Goal: Transaction & Acquisition: Purchase product/service

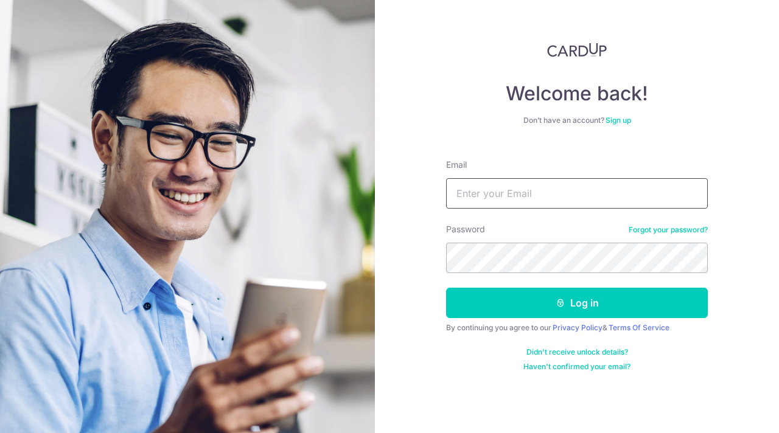
click at [529, 192] on input "Email" at bounding box center [577, 193] width 262 height 30
type input "raghu729@yahoo.com"
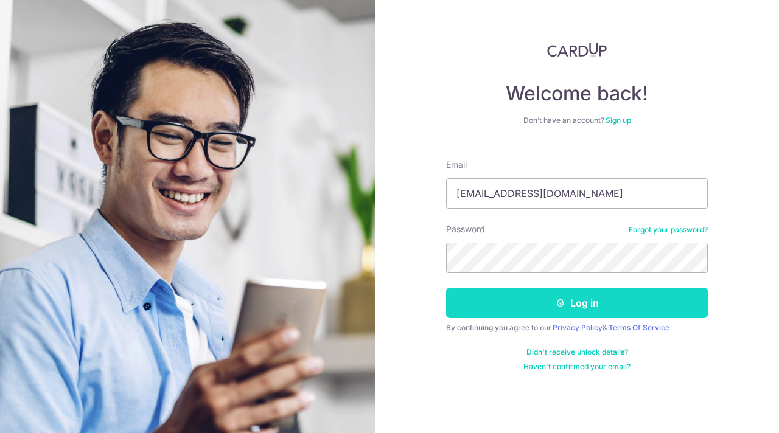
click at [575, 300] on button "Log in" at bounding box center [577, 303] width 262 height 30
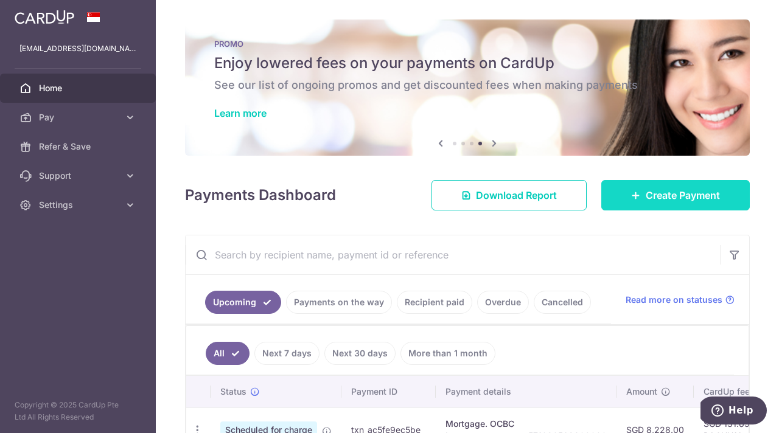
click at [649, 186] on link "Create Payment" at bounding box center [675, 195] width 149 height 30
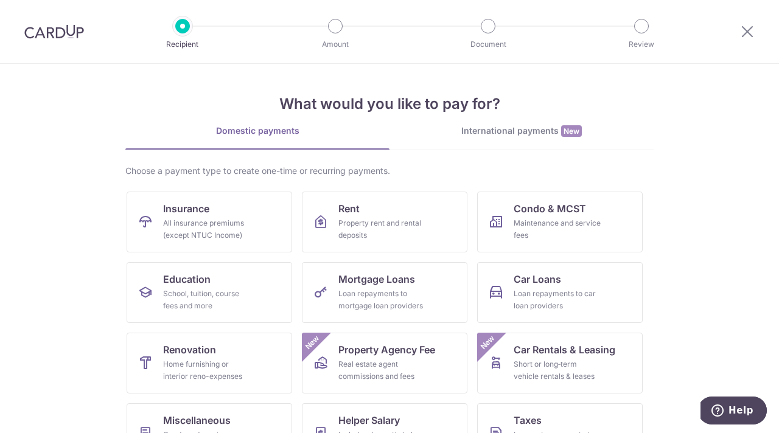
click at [517, 134] on div "International payments New" at bounding box center [522, 131] width 264 height 13
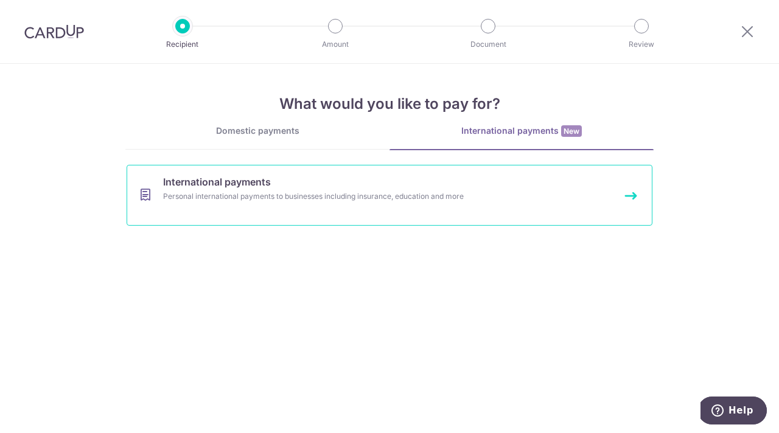
click at [287, 202] on div "Personal international payments to businesses including insurance, education an…" at bounding box center [373, 197] width 421 height 12
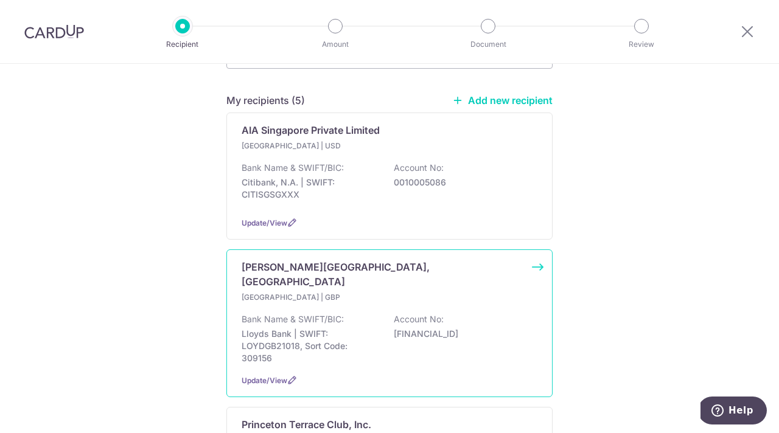
scroll to position [161, 0]
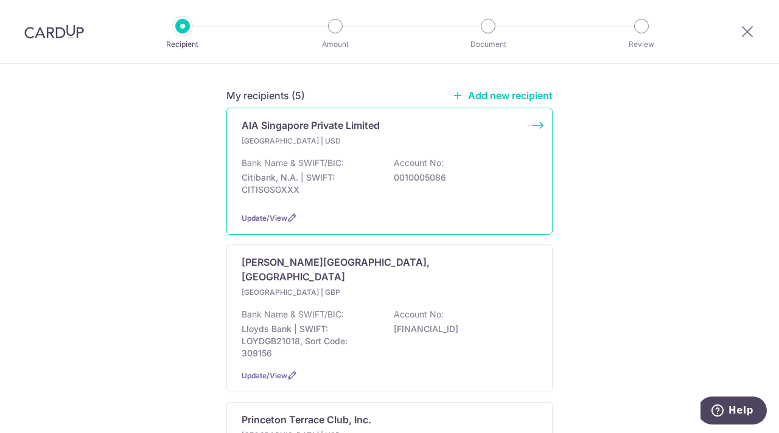
click at [343, 157] on p "Bank Name & SWIFT/BIC:" at bounding box center [293, 163] width 102 height 12
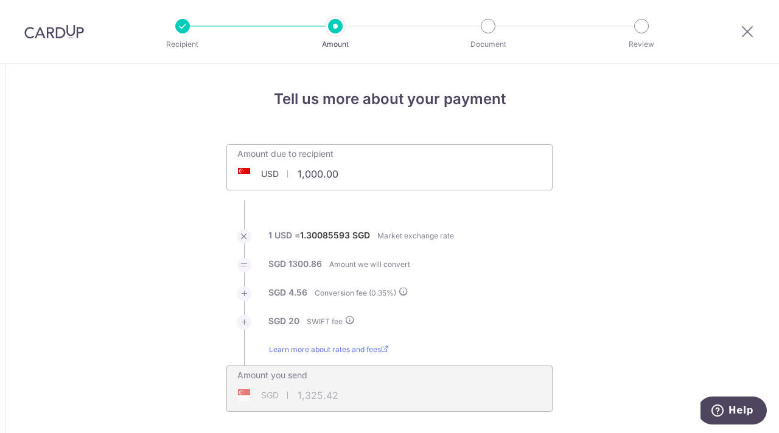
drag, startPoint x: 304, startPoint y: 175, endPoint x: 347, endPoint y: 172, distance: 43.3
click at [347, 172] on input "1,000.00" at bounding box center [321, 174] width 188 height 28
type input "1,257."
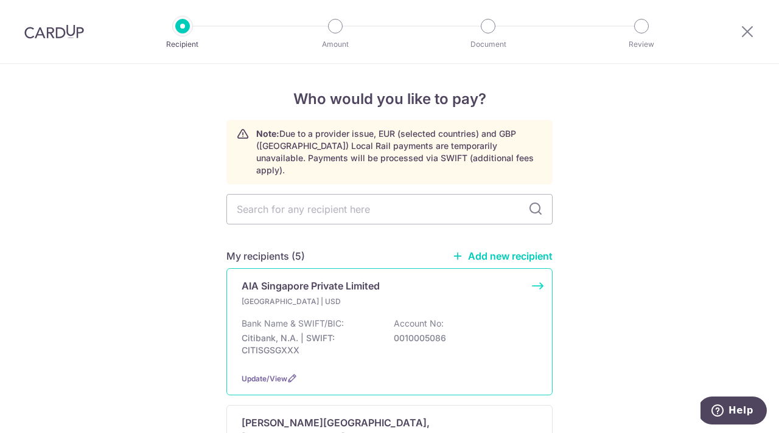
click at [307, 296] on p "Singapore | USD" at bounding box center [314, 302] width 144 height 12
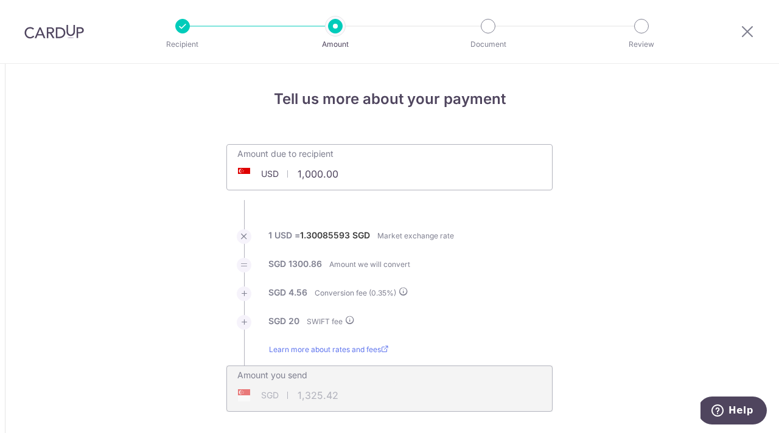
drag, startPoint x: 307, startPoint y: 172, endPoint x: 360, endPoint y: 170, distance: 53.0
click at [360, 170] on input "1,000.00" at bounding box center [321, 174] width 188 height 28
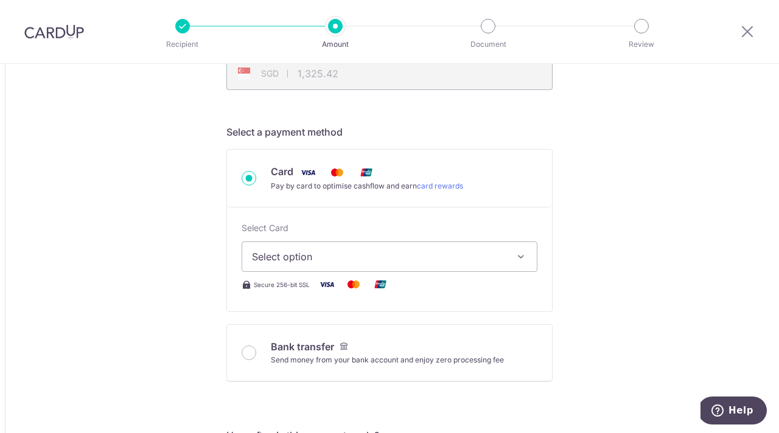
scroll to position [365, 0]
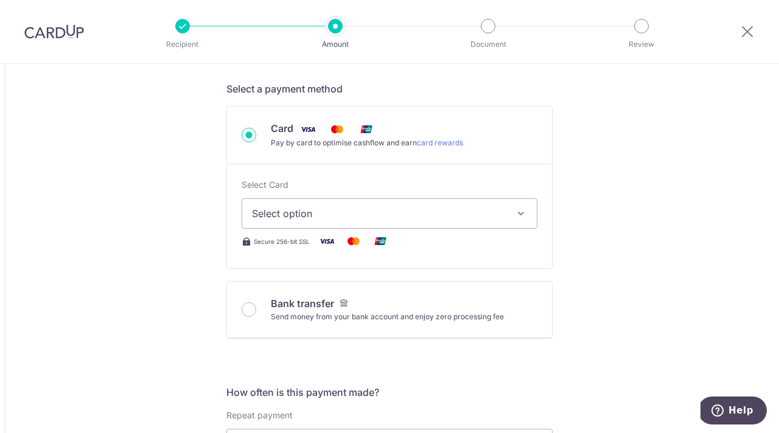
click at [523, 212] on icon "button" at bounding box center [521, 214] width 12 height 12
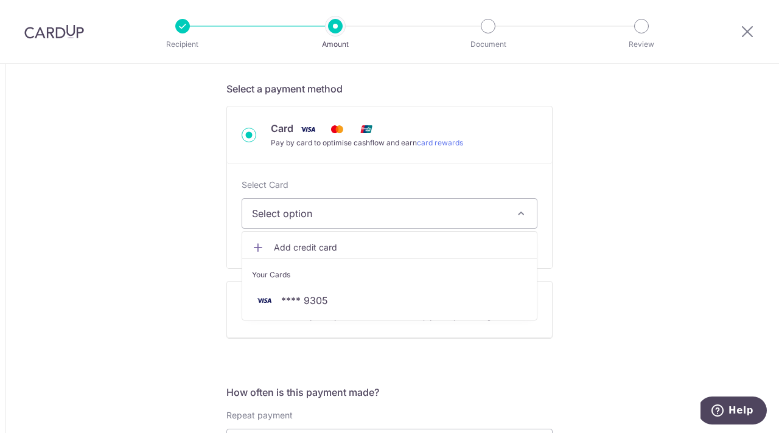
type input "1,257.97"
type input "1,662.17"
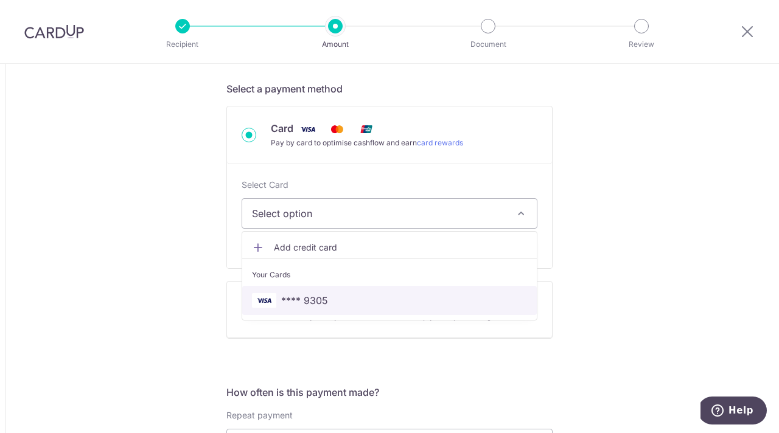
click at [331, 296] on span "**** 9305" at bounding box center [389, 300] width 275 height 15
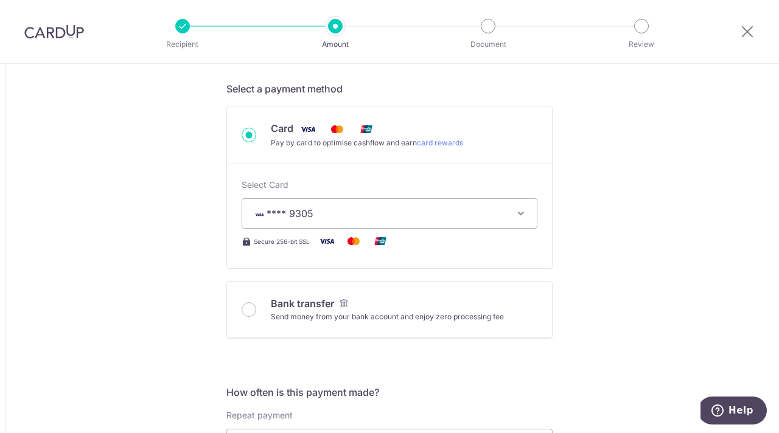
type input "1,257.97"
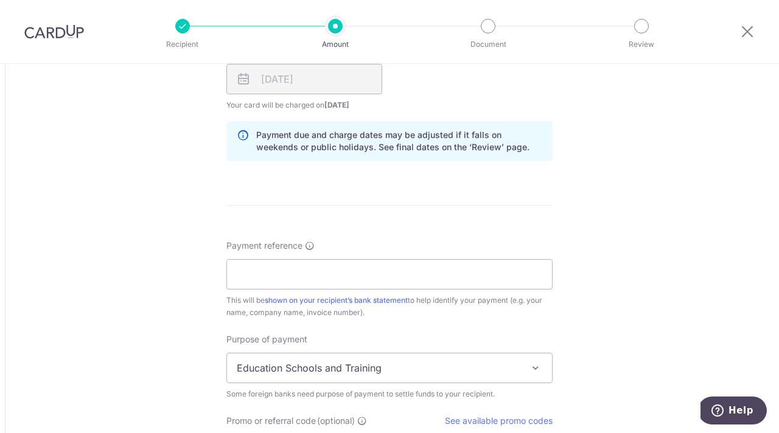
scroll to position [831, 0]
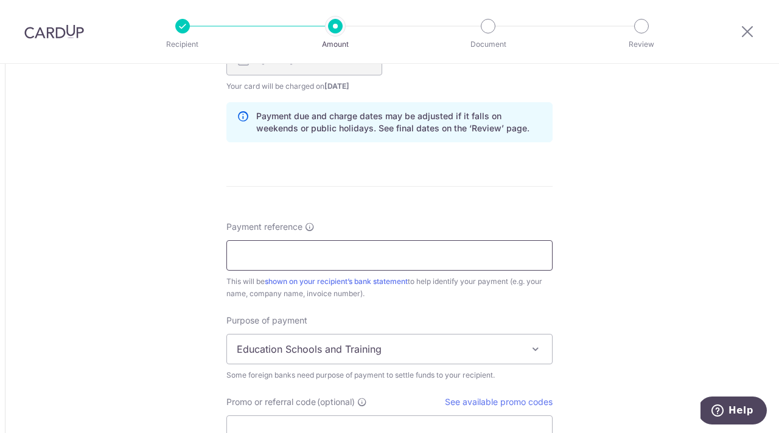
click at [319, 257] on input "Payment reference" at bounding box center [389, 255] width 326 height 30
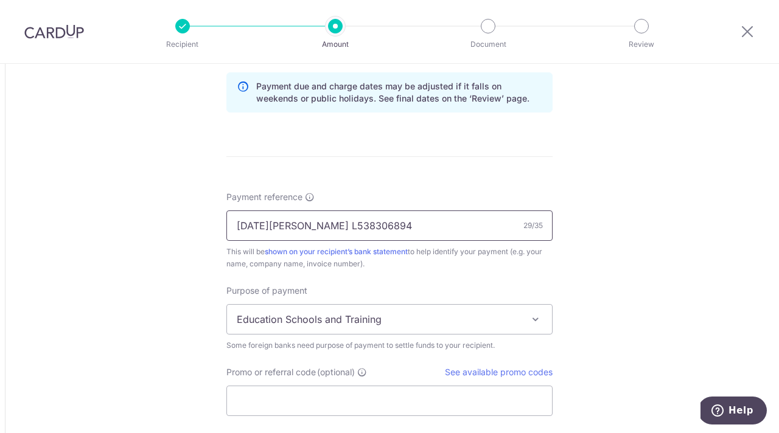
scroll to position [862, 0]
type input "Kartik Raghunathan L538306894"
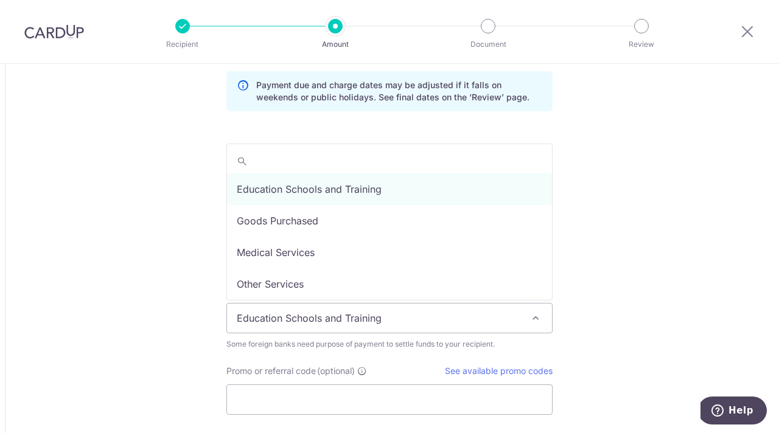
click at [538, 313] on span at bounding box center [535, 318] width 15 height 15
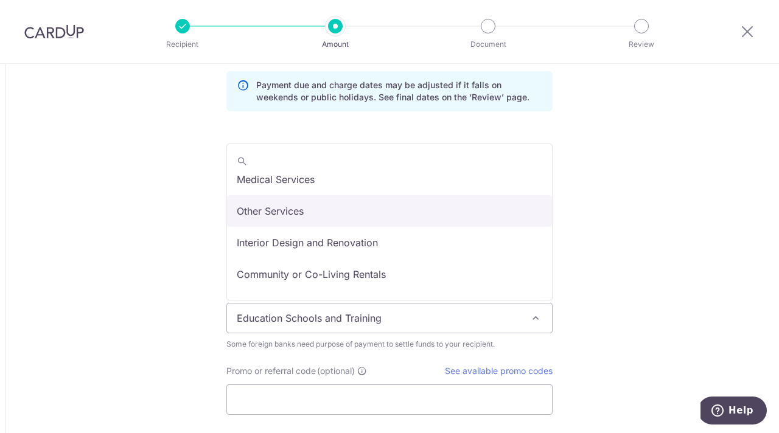
scroll to position [100, 0]
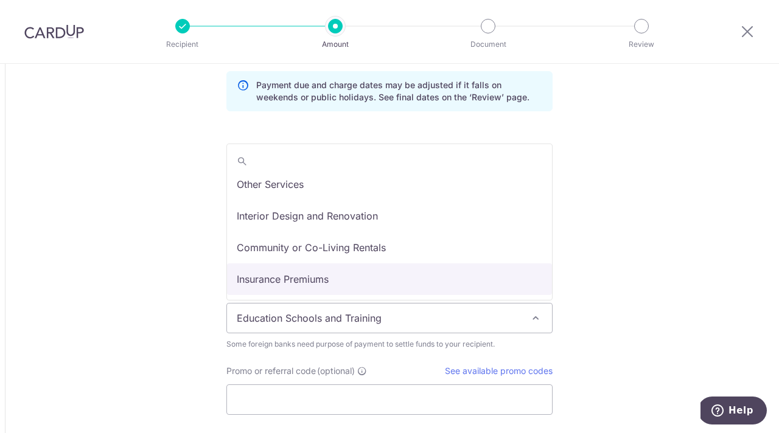
select select "Insurance Premiums"
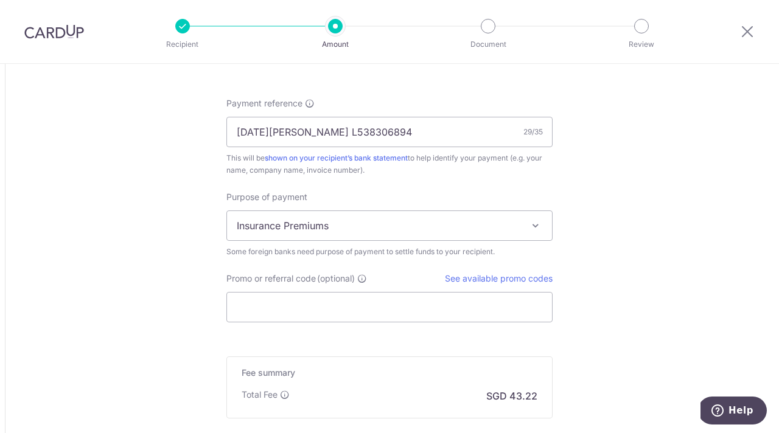
scroll to position [998, 0]
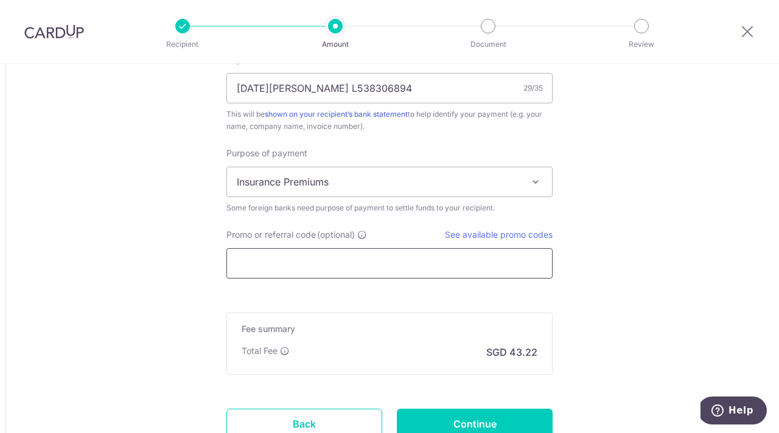
click at [410, 261] on input "Promo or referral code (optional)" at bounding box center [389, 263] width 326 height 30
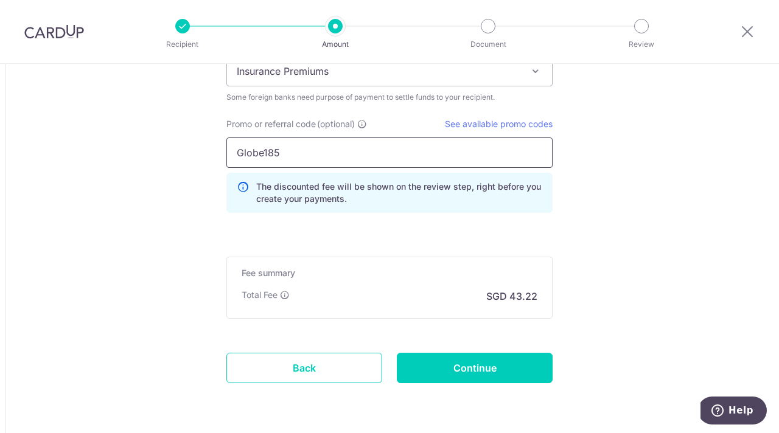
scroll to position [1150, 0]
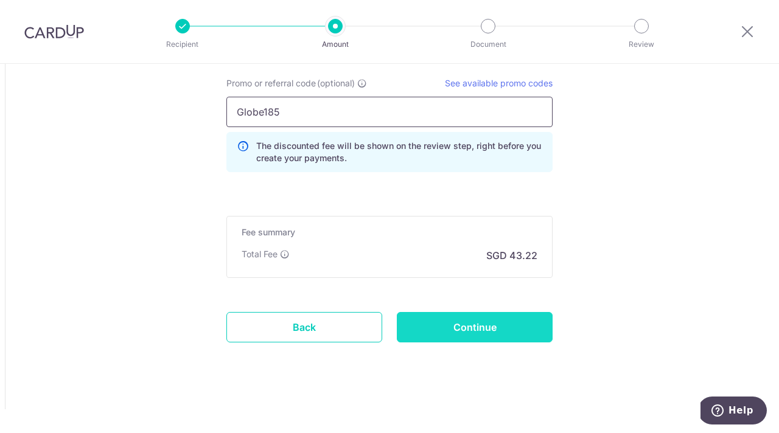
type input "Globe185"
click at [481, 334] on input "Continue" at bounding box center [475, 327] width 156 height 30
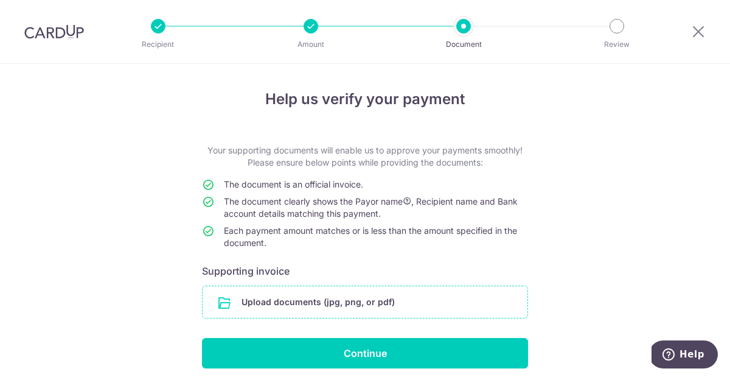
click at [225, 302] on input "file" at bounding box center [365, 302] width 325 height 32
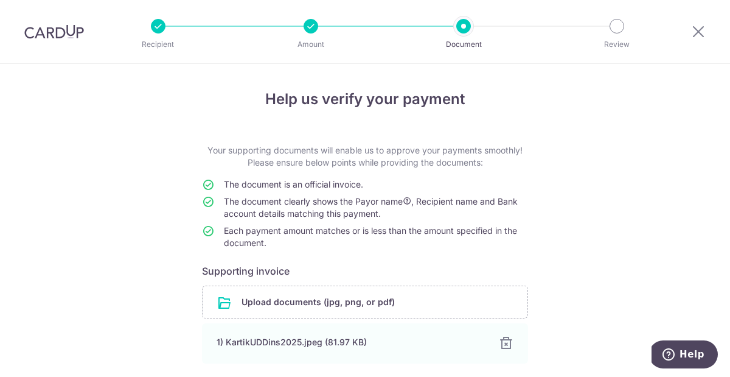
scroll to position [99, 0]
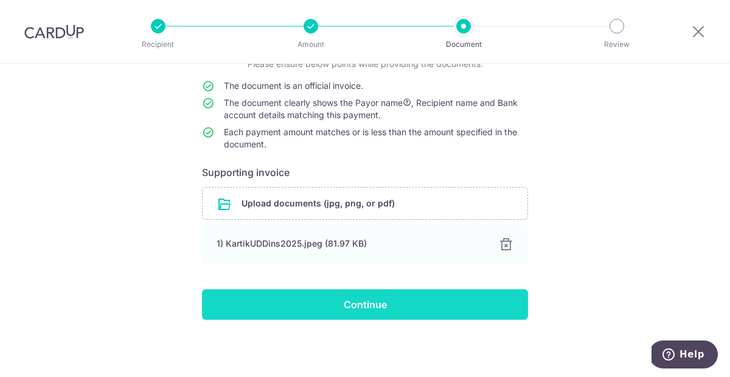
click at [377, 305] on input "Continue" at bounding box center [365, 304] width 326 height 30
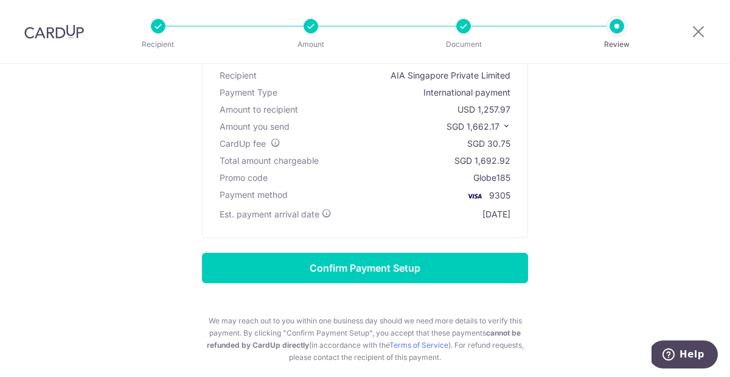
scroll to position [103, 0]
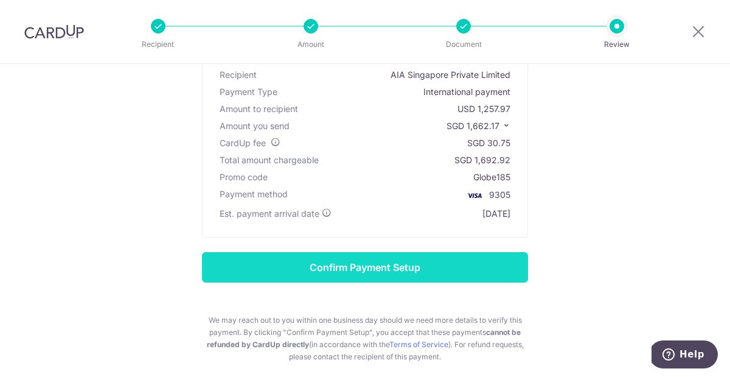
click at [389, 265] on input "Confirm Payment Setup" at bounding box center [365, 267] width 326 height 30
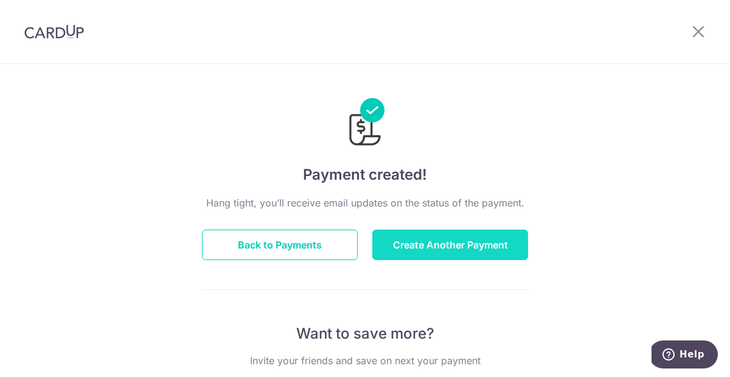
click at [428, 248] on button "Create Another Payment" at bounding box center [451, 244] width 156 height 30
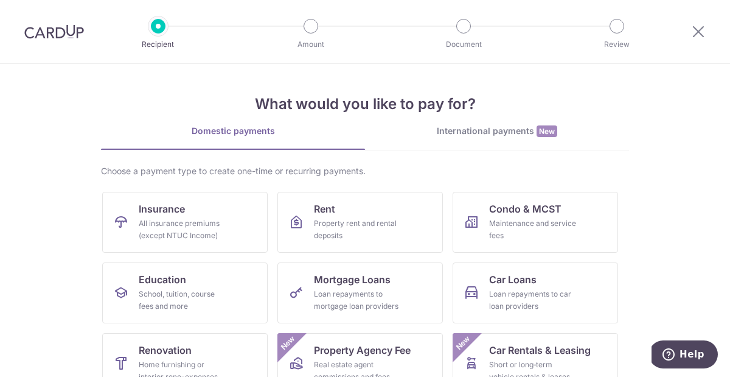
click at [474, 130] on div "International payments New" at bounding box center [497, 131] width 264 height 13
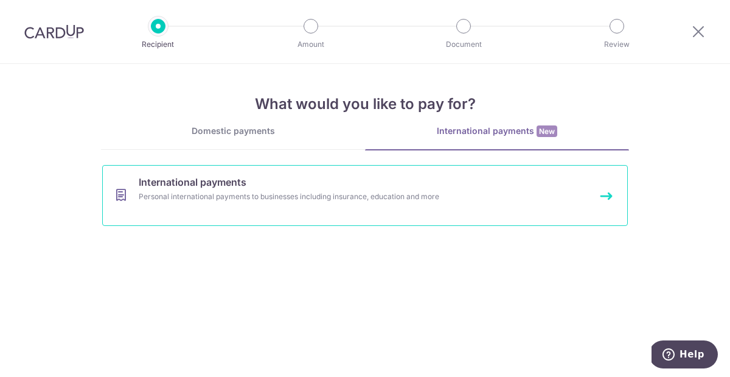
click at [218, 195] on div "Personal international payments to businesses including insurance, education an…" at bounding box center [349, 197] width 421 height 12
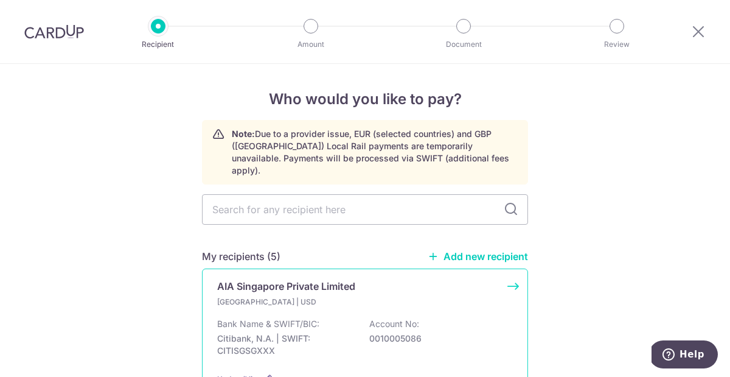
click at [242, 304] on div "Singapore | USD Bank Name & SWIFT/BIC: Citibank, N.A. | SWIFT: CITISGSGXXX Acco…" at bounding box center [365, 329] width 296 height 67
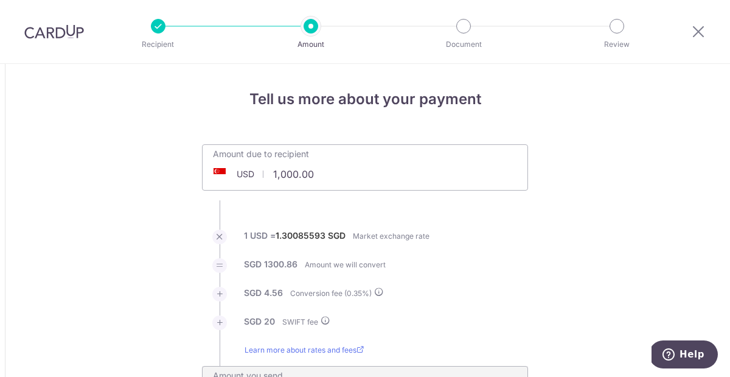
drag, startPoint x: 279, startPoint y: 175, endPoint x: 329, endPoint y: 174, distance: 49.3
click at [329, 174] on input "1,000.00" at bounding box center [297, 174] width 188 height 28
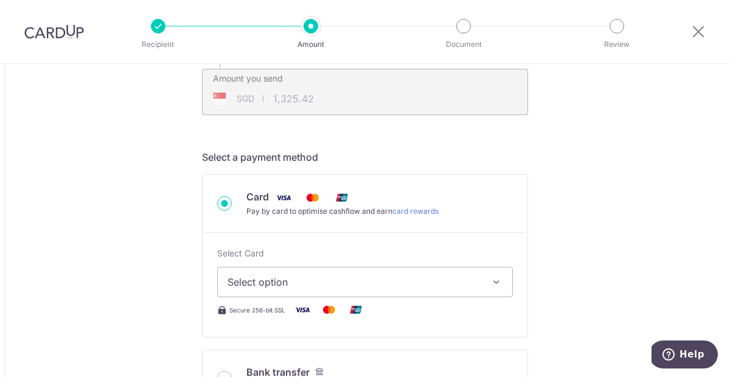
scroll to position [305, 0]
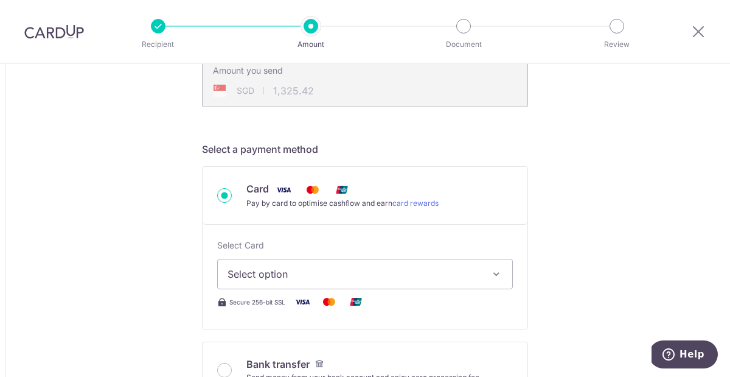
click at [496, 271] on icon "button" at bounding box center [497, 274] width 12 height 12
type input "1,225.30"
type input "1,619.53"
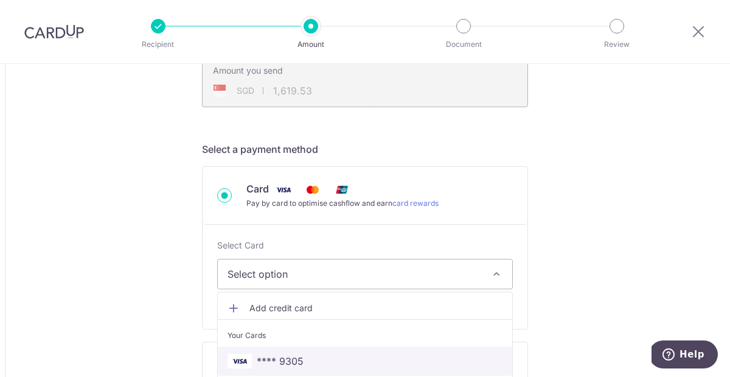
click at [359, 359] on span "**** 9305" at bounding box center [365, 361] width 275 height 15
type input "1,225.30"
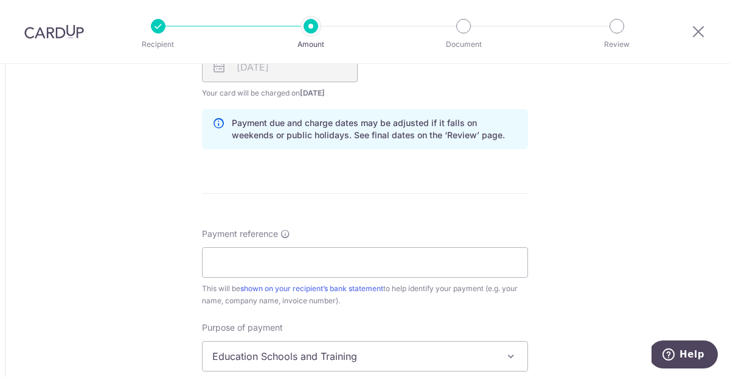
scroll to position [832, 0]
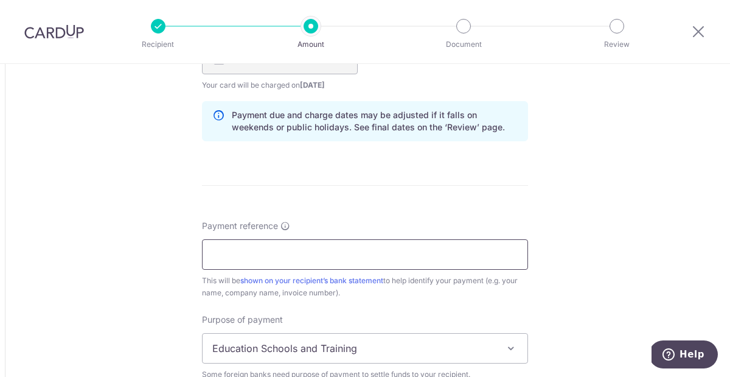
click at [333, 252] on input "Payment reference" at bounding box center [365, 254] width 326 height 30
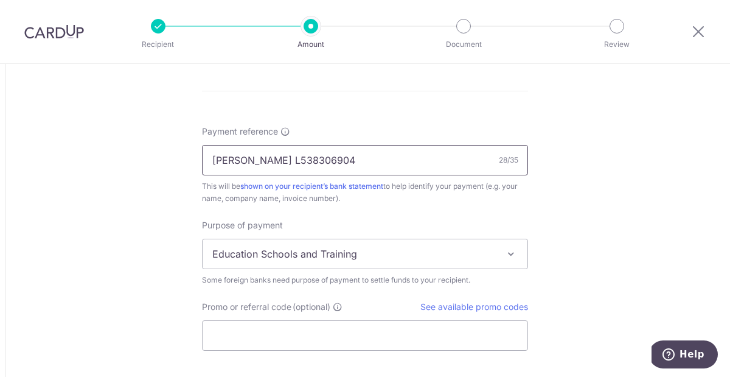
scroll to position [936, 0]
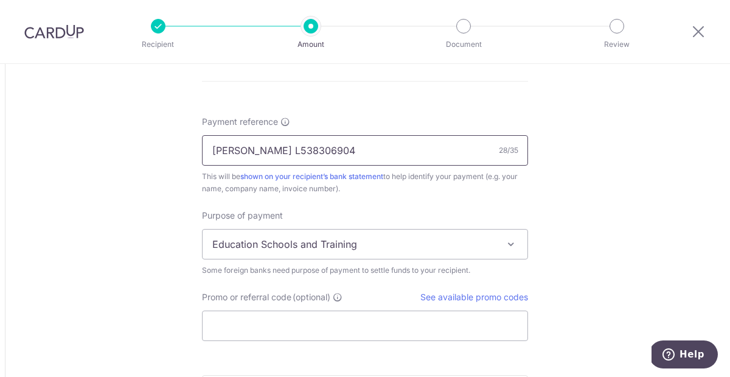
type input "Jatin Raghunathan L538306904"
click at [509, 242] on span at bounding box center [511, 244] width 15 height 15
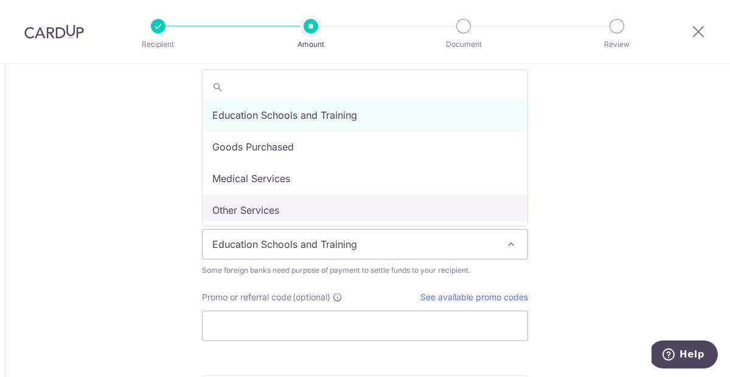
scroll to position [100, 0]
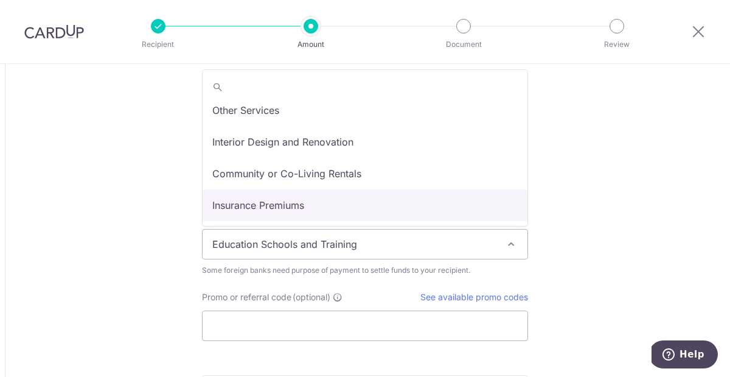
select select "Insurance Premiums"
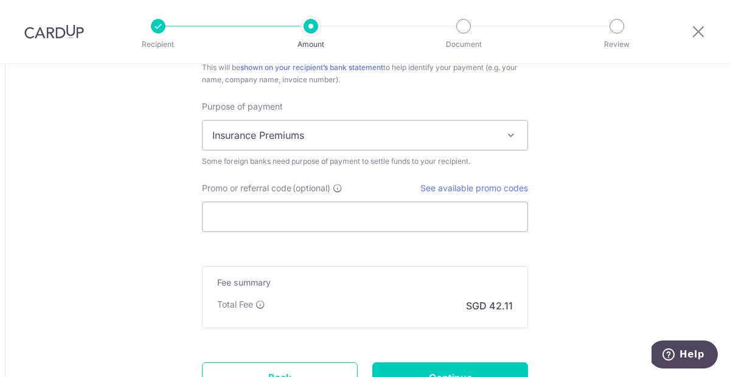
scroll to position [1049, 0]
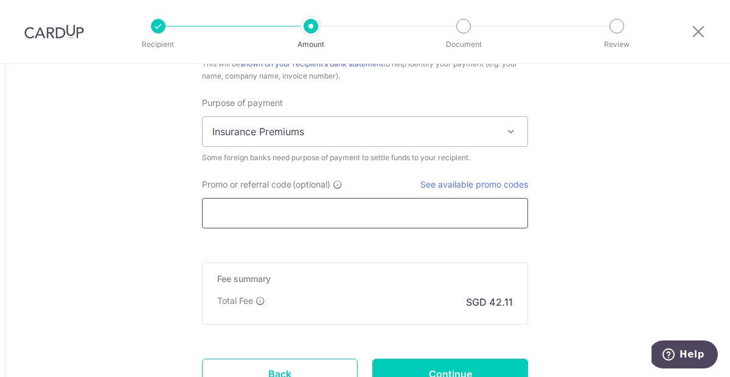
click at [374, 212] on input "Promo or referral code (optional)" at bounding box center [365, 213] width 326 height 30
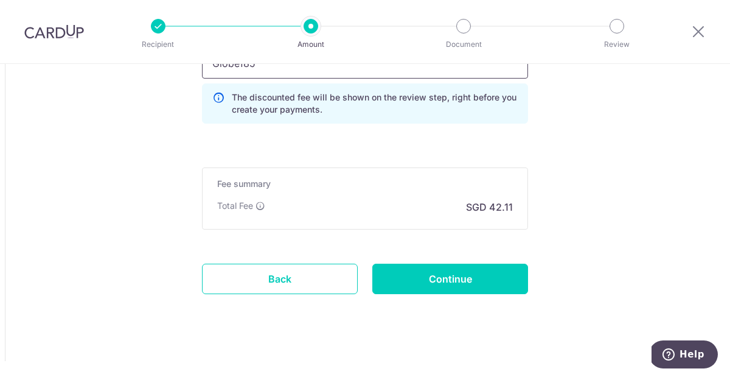
scroll to position [1206, 0]
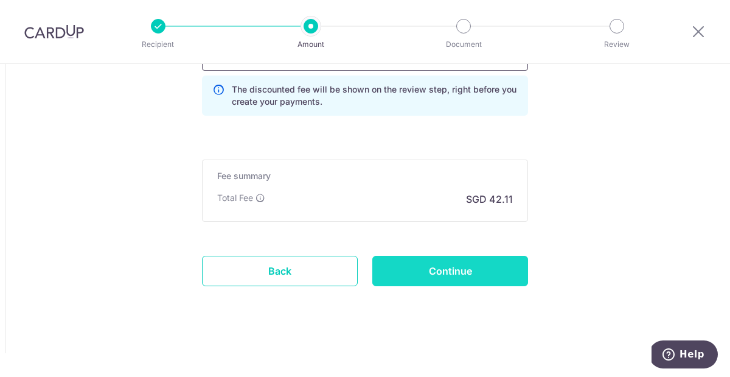
type input "Globe185"
click at [447, 270] on input "Continue" at bounding box center [451, 271] width 156 height 30
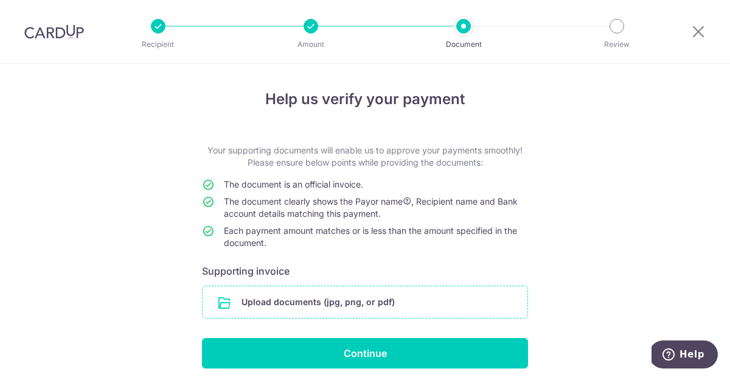
click at [288, 299] on input "file" at bounding box center [365, 302] width 325 height 32
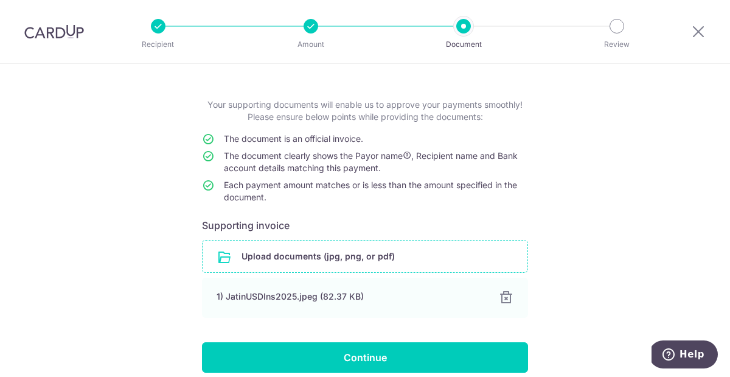
scroll to position [99, 0]
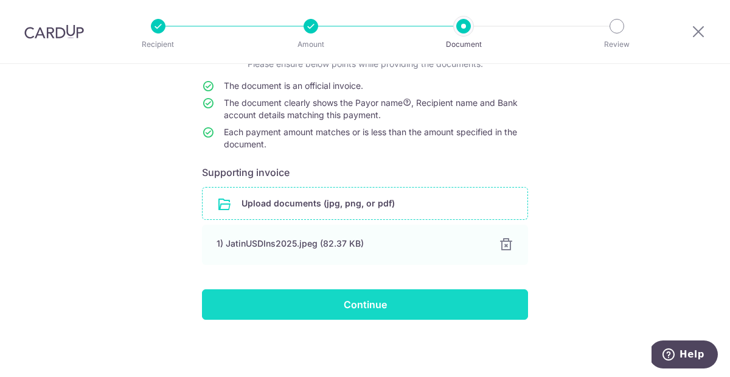
click at [390, 299] on input "Continue" at bounding box center [365, 304] width 326 height 30
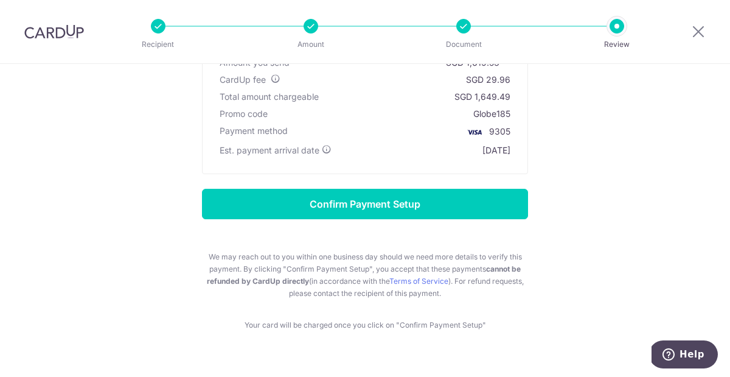
scroll to position [192, 0]
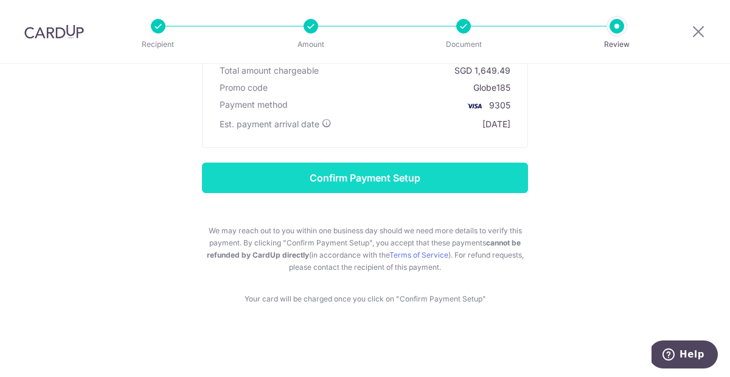
click at [410, 179] on input "Confirm Payment Setup" at bounding box center [365, 178] width 326 height 30
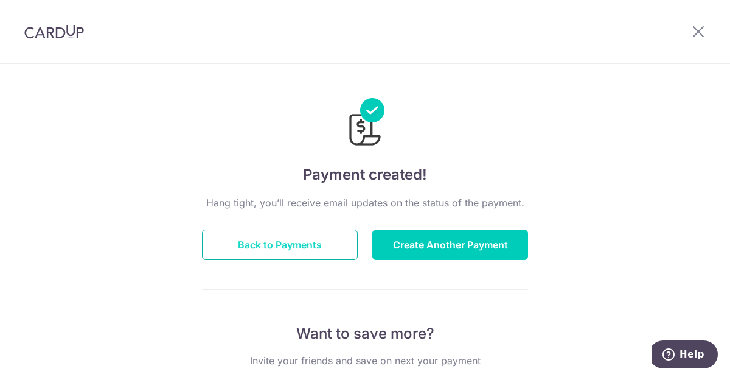
click at [302, 240] on button "Back to Payments" at bounding box center [280, 244] width 156 height 30
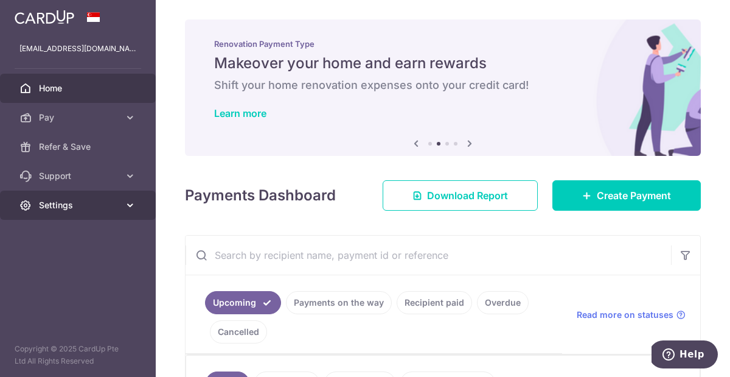
click at [75, 202] on span "Settings" at bounding box center [79, 205] width 80 height 12
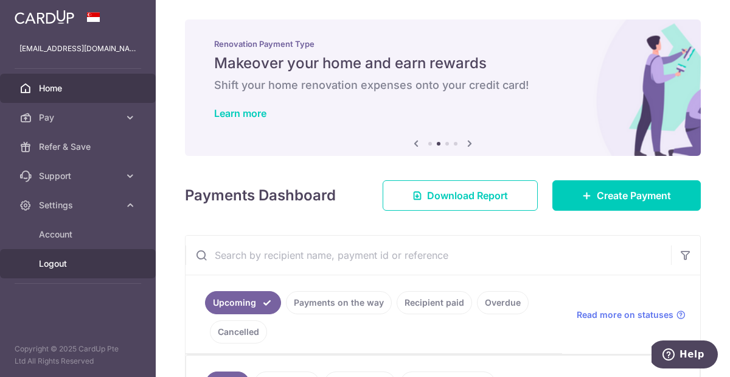
click at [55, 265] on span "Logout" at bounding box center [79, 263] width 80 height 12
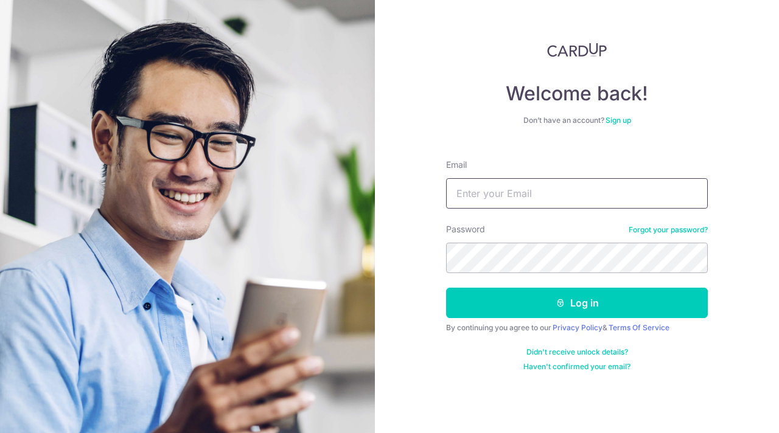
click at [530, 195] on input "Email" at bounding box center [577, 193] width 262 height 30
click at [518, 197] on input "Email" at bounding box center [577, 193] width 262 height 30
type input "[EMAIL_ADDRESS][DOMAIN_NAME]"
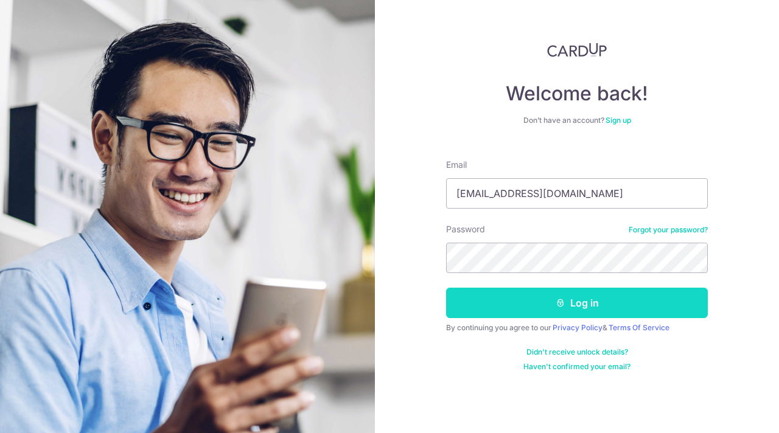
click at [587, 310] on button "Log in" at bounding box center [577, 303] width 262 height 30
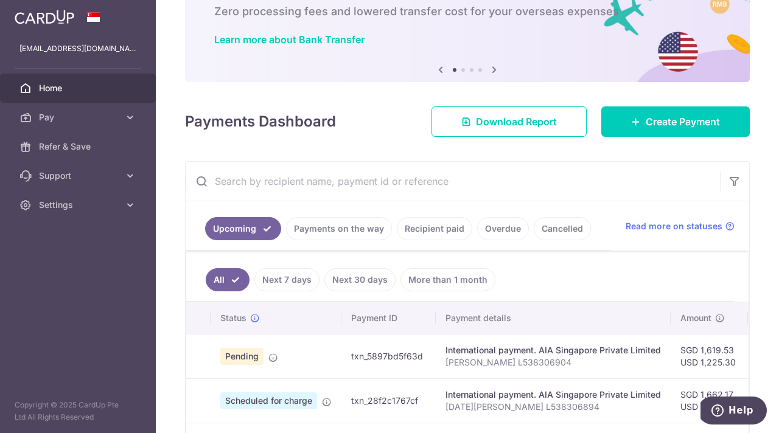
scroll to position [73, 0]
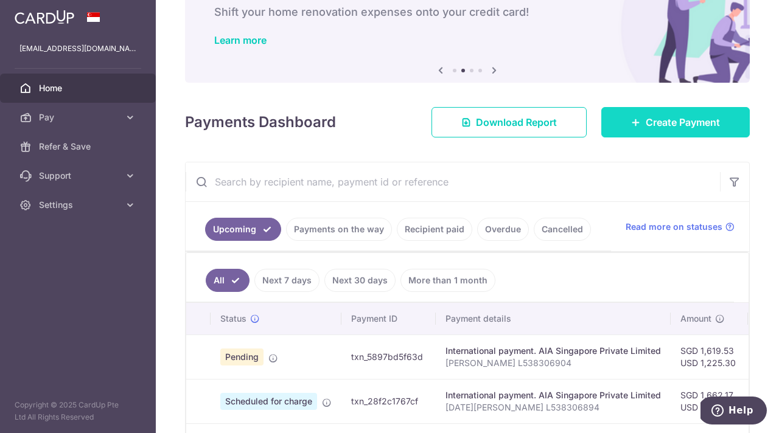
click at [635, 121] on icon at bounding box center [636, 122] width 10 height 10
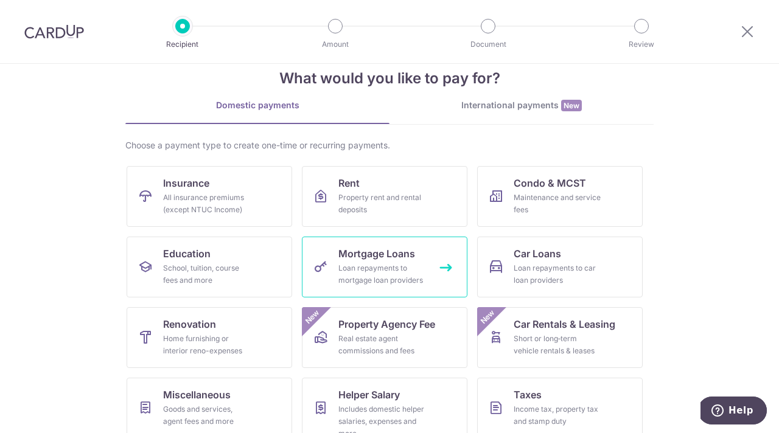
scroll to position [10, 0]
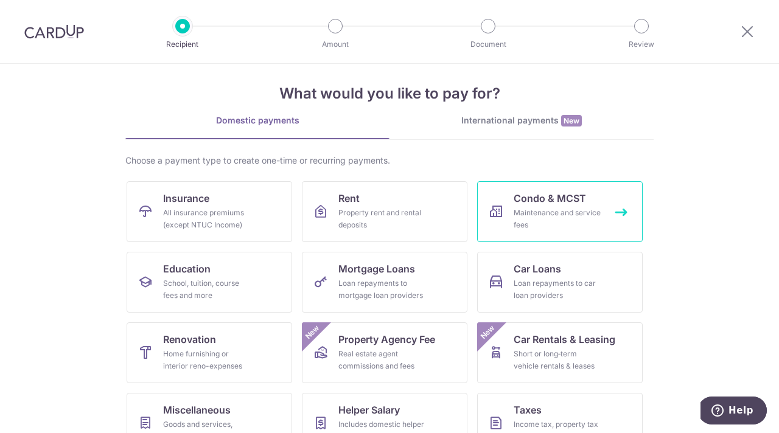
click at [566, 212] on div "Maintenance and service fees" at bounding box center [558, 219] width 88 height 24
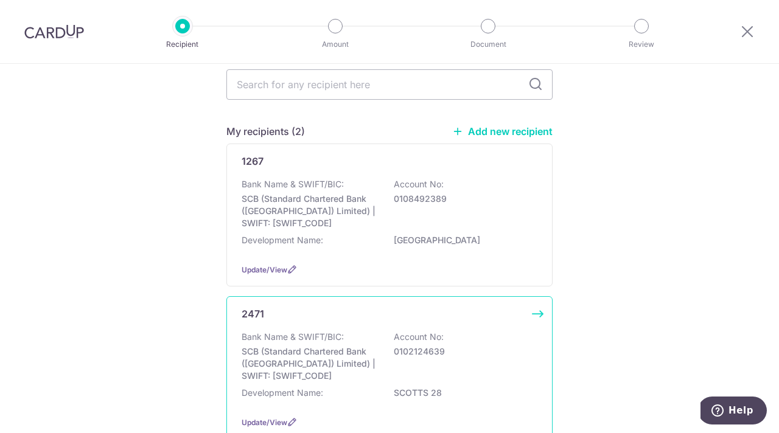
scroll to position [69, 0]
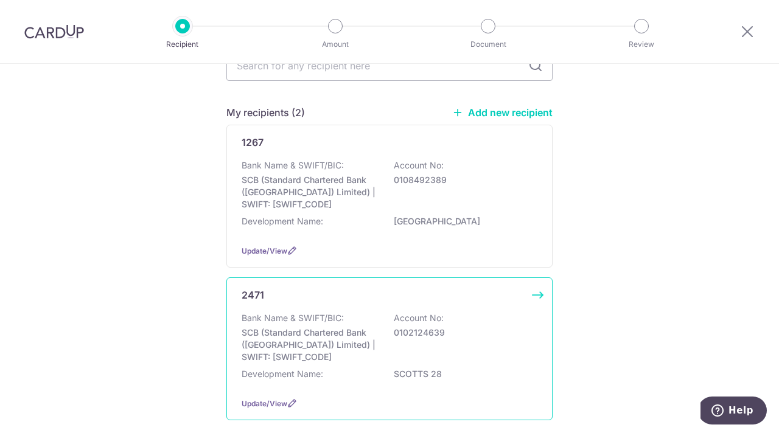
click at [463, 342] on div "Bank Name & SWIFT/BIC: SCB (Standard Chartered Bank (Singapore) Limited) | SWIF…" at bounding box center [390, 337] width 296 height 51
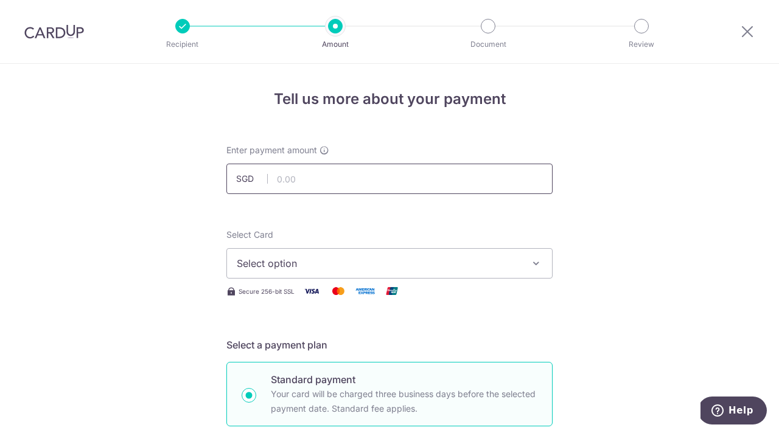
click at [293, 180] on input "text" at bounding box center [389, 179] width 326 height 30
type input "2,472.12"
click at [294, 262] on span "Select option" at bounding box center [379, 263] width 284 height 15
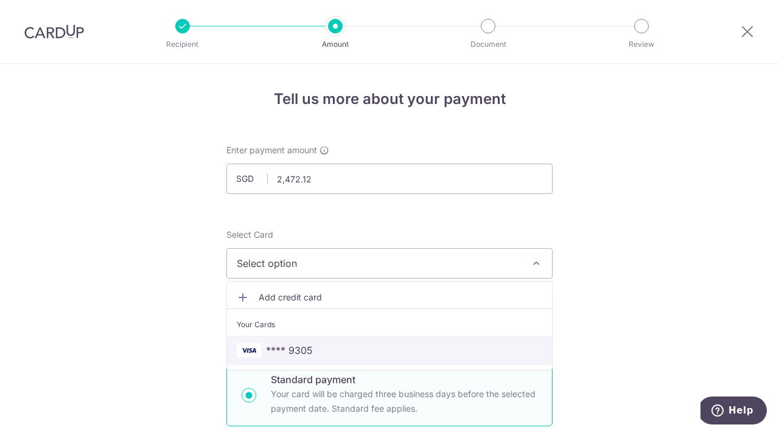
click at [300, 354] on span "**** 9305" at bounding box center [289, 350] width 47 height 15
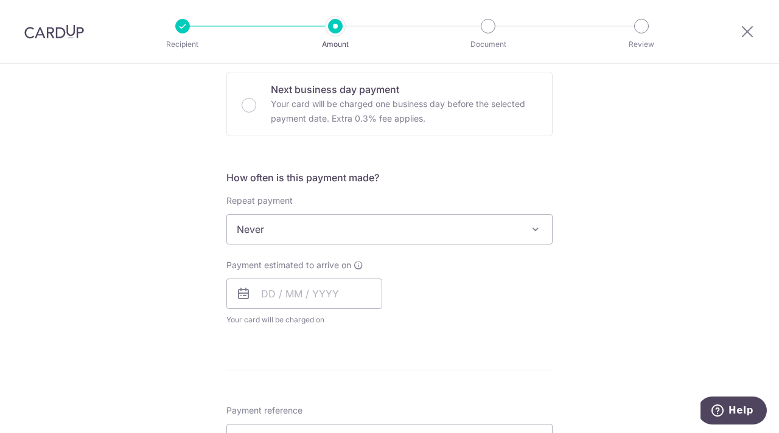
scroll to position [373, 0]
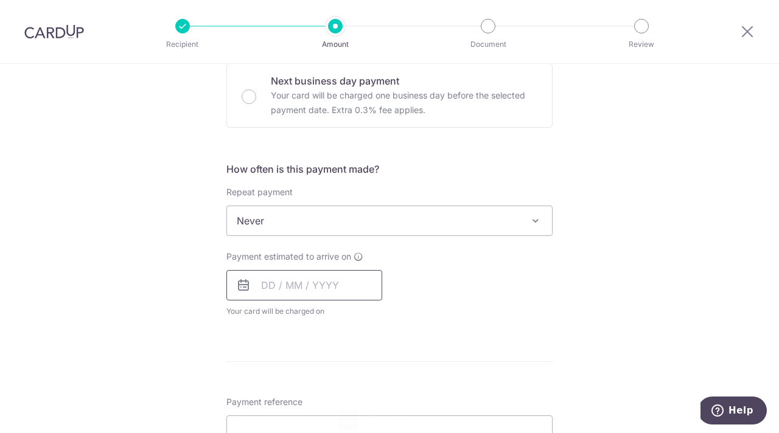
click at [299, 281] on input "text" at bounding box center [304, 285] width 156 height 30
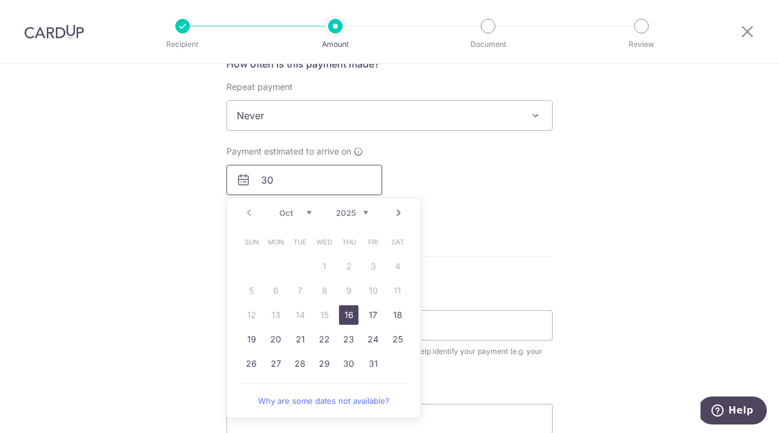
scroll to position [480, 0]
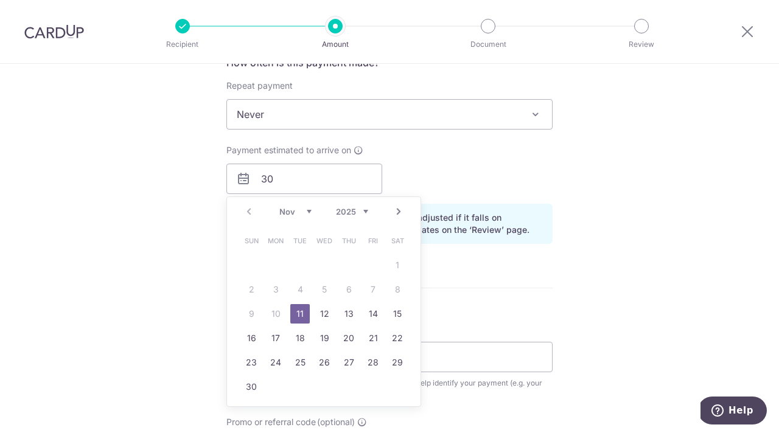
click at [248, 211] on div "Prev Next Nov Dec 2025 2026 2027 2028 2029 2030 2031 2032 2033 2034 2035" at bounding box center [324, 211] width 194 height 29
click at [305, 209] on select "Nov Dec" at bounding box center [295, 212] width 32 height 10
click at [309, 211] on select "Nov Dec" at bounding box center [295, 212] width 32 height 10
click at [249, 211] on div "Prev Next Nov Dec 2025 2026 2027 2028 2029 2030 2031 2032 2033 2034 2035" at bounding box center [324, 211] width 194 height 29
click at [284, 181] on input "30" at bounding box center [304, 179] width 156 height 30
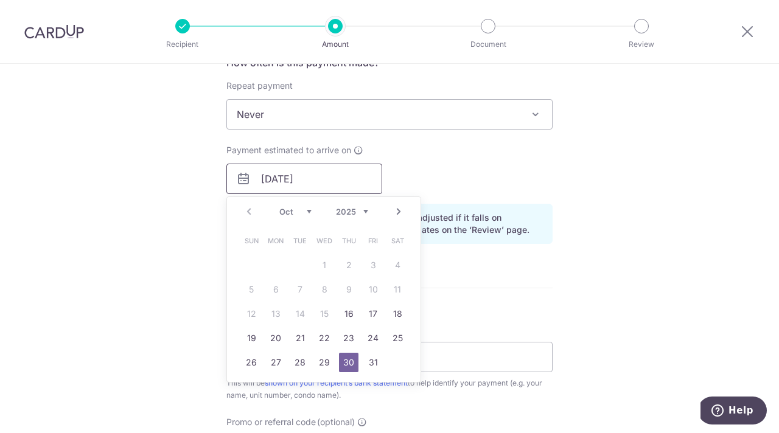
type input "30/10/2025"
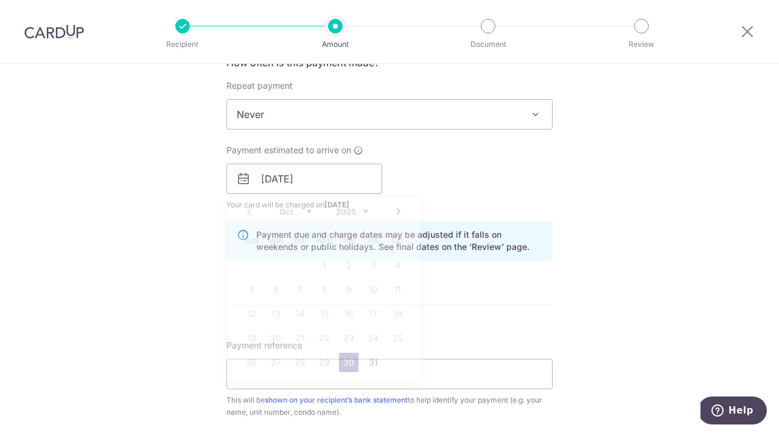
click at [659, 209] on div "Tell us more about your payment Enter payment amount SGD 2,472.12 2472.12 Selec…" at bounding box center [389, 159] width 779 height 1151
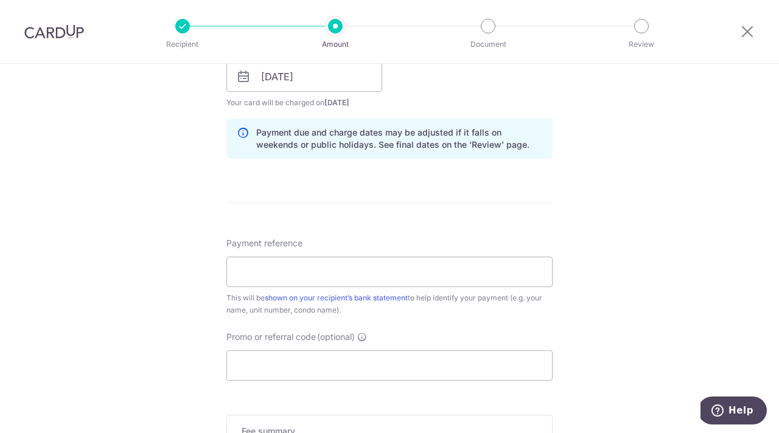
scroll to position [603, 0]
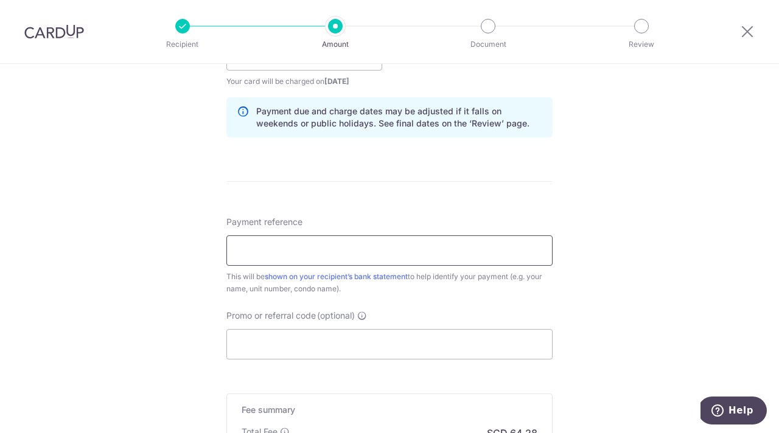
click at [285, 252] on input "Payment reference" at bounding box center [389, 251] width 326 height 30
drag, startPoint x: 385, startPoint y: 251, endPoint x: 446, endPoint y: 247, distance: 61.0
click at [446, 247] on input "S28056 202510 R Raghunathan Sinduja" at bounding box center [389, 251] width 326 height 30
click at [310, 251] on input "S28056 202510 R Raghunathan" at bounding box center [389, 251] width 326 height 30
drag, startPoint x: 348, startPoint y: 251, endPoint x: 315, endPoint y: 251, distance: 33.5
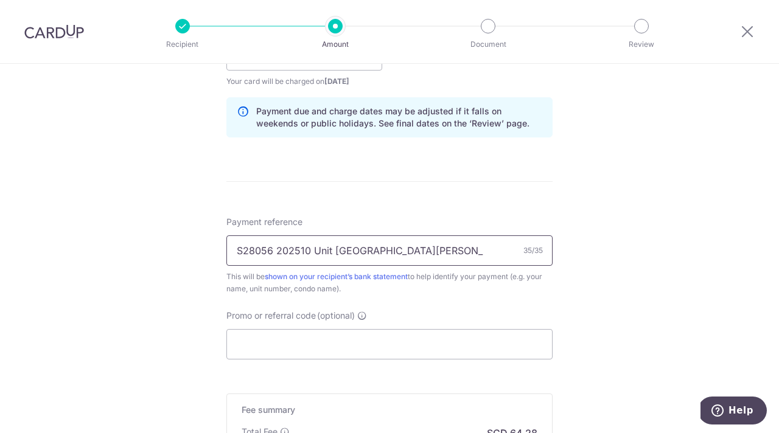
click at [315, 251] on input "S28056 202510 Unit 1 R Raghunathan" at bounding box center [389, 251] width 326 height 30
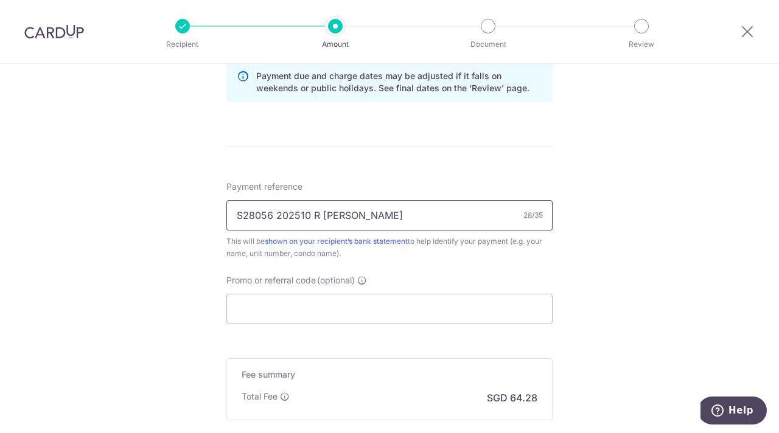
scroll to position [642, 0]
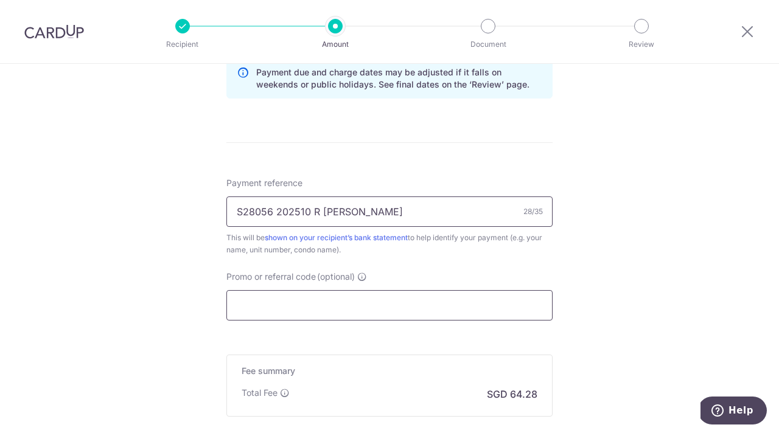
type input "S28056 202510 R Raghunathan"
click at [293, 314] on input "Promo or referral code (optional)" at bounding box center [389, 305] width 326 height 30
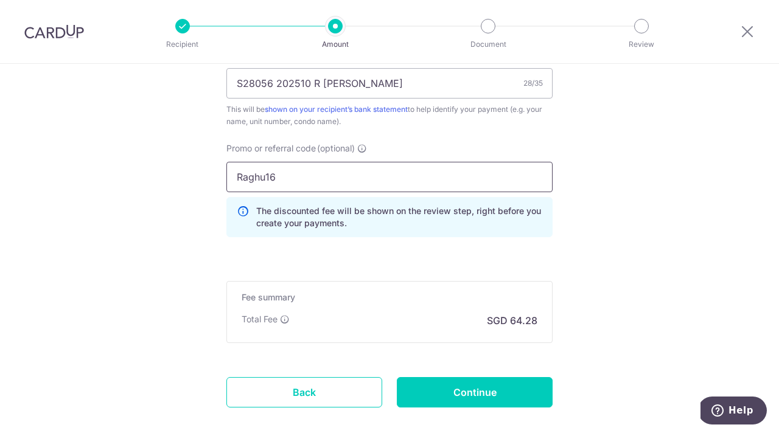
scroll to position [790, 0]
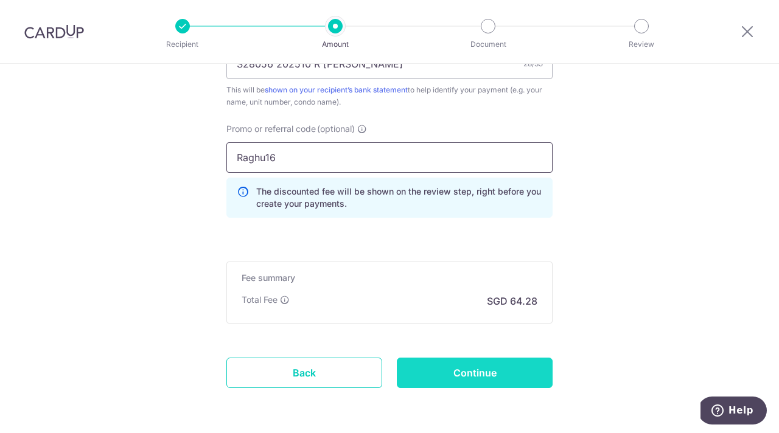
type input "Raghu16"
click at [497, 372] on input "Continue" at bounding box center [475, 373] width 156 height 30
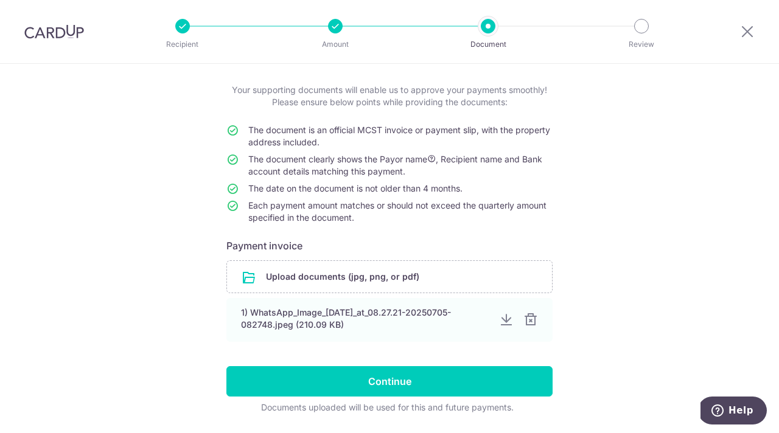
scroll to position [84, 0]
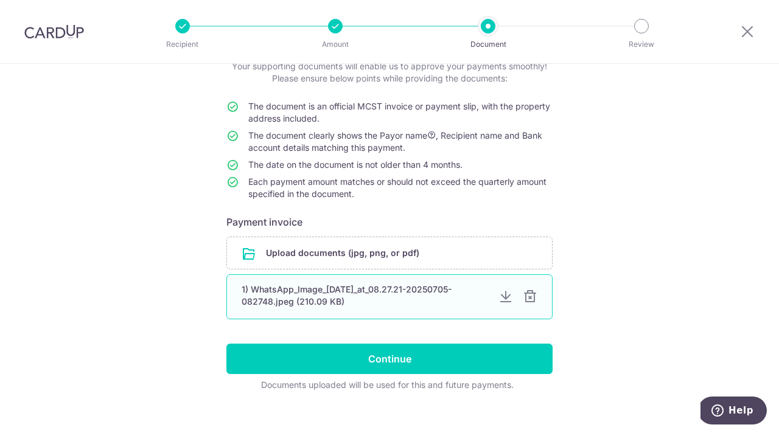
click at [531, 298] on div at bounding box center [530, 297] width 15 height 15
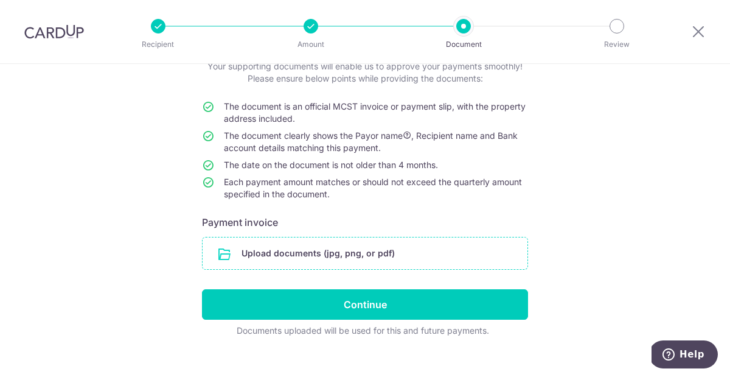
click at [354, 247] on input "file" at bounding box center [365, 253] width 325 height 32
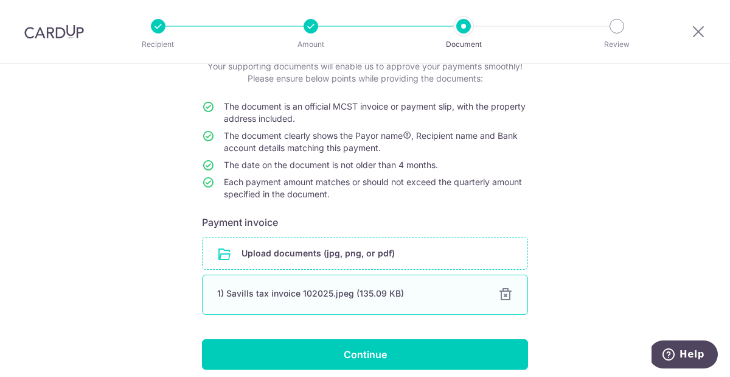
click at [290, 296] on div "1) Savills tax invoice 102025.jpeg (135.09 KB)" at bounding box center [350, 293] width 267 height 12
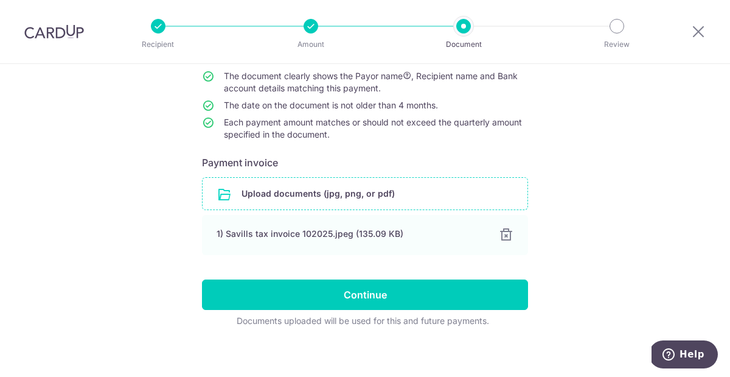
scroll to position [151, 0]
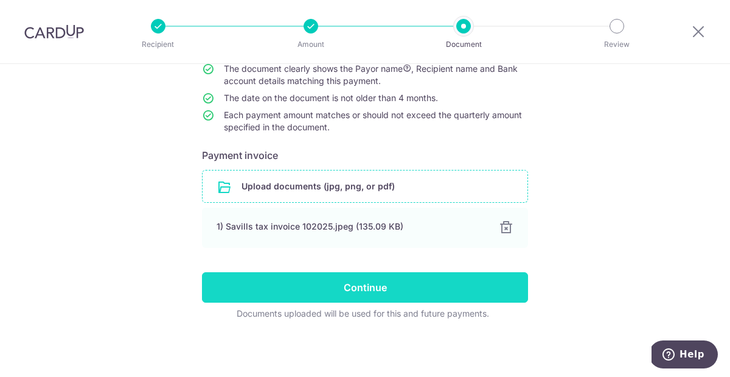
click at [370, 289] on input "Continue" at bounding box center [365, 287] width 326 height 30
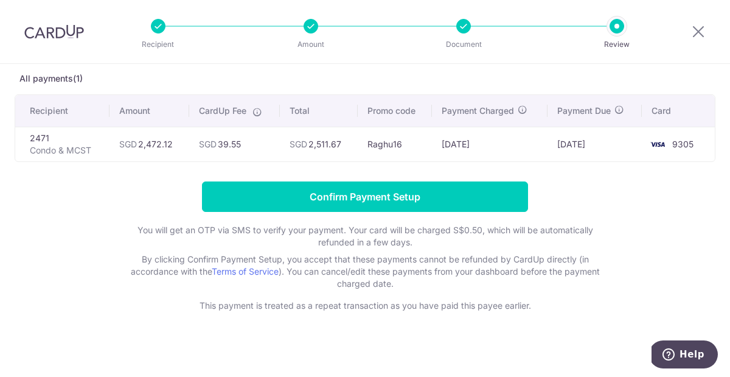
scroll to position [69, 0]
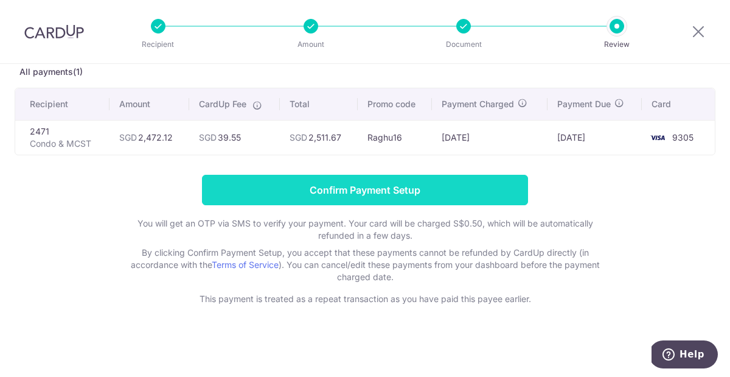
click at [355, 189] on input "Confirm Payment Setup" at bounding box center [365, 190] width 326 height 30
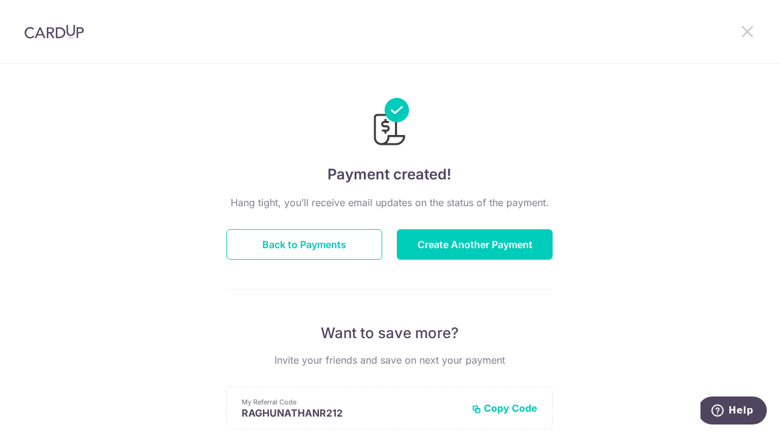
click at [730, 27] on icon at bounding box center [747, 31] width 15 height 15
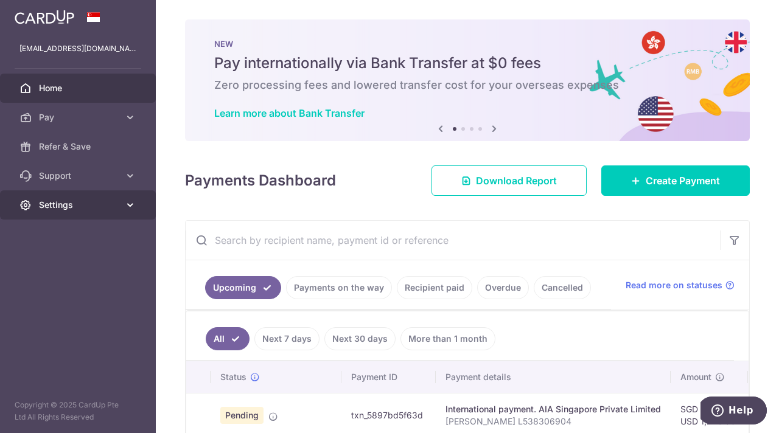
click at [60, 205] on span "Settings" at bounding box center [79, 205] width 80 height 12
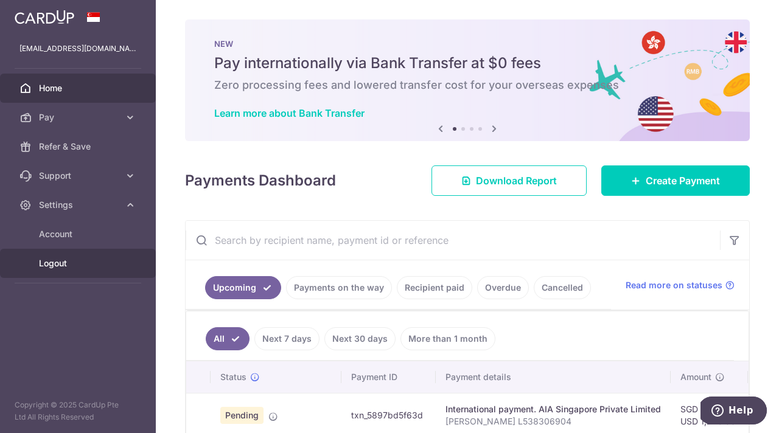
click at [57, 267] on span "Logout" at bounding box center [79, 263] width 80 height 12
